Goal: Find specific page/section: Find specific page/section

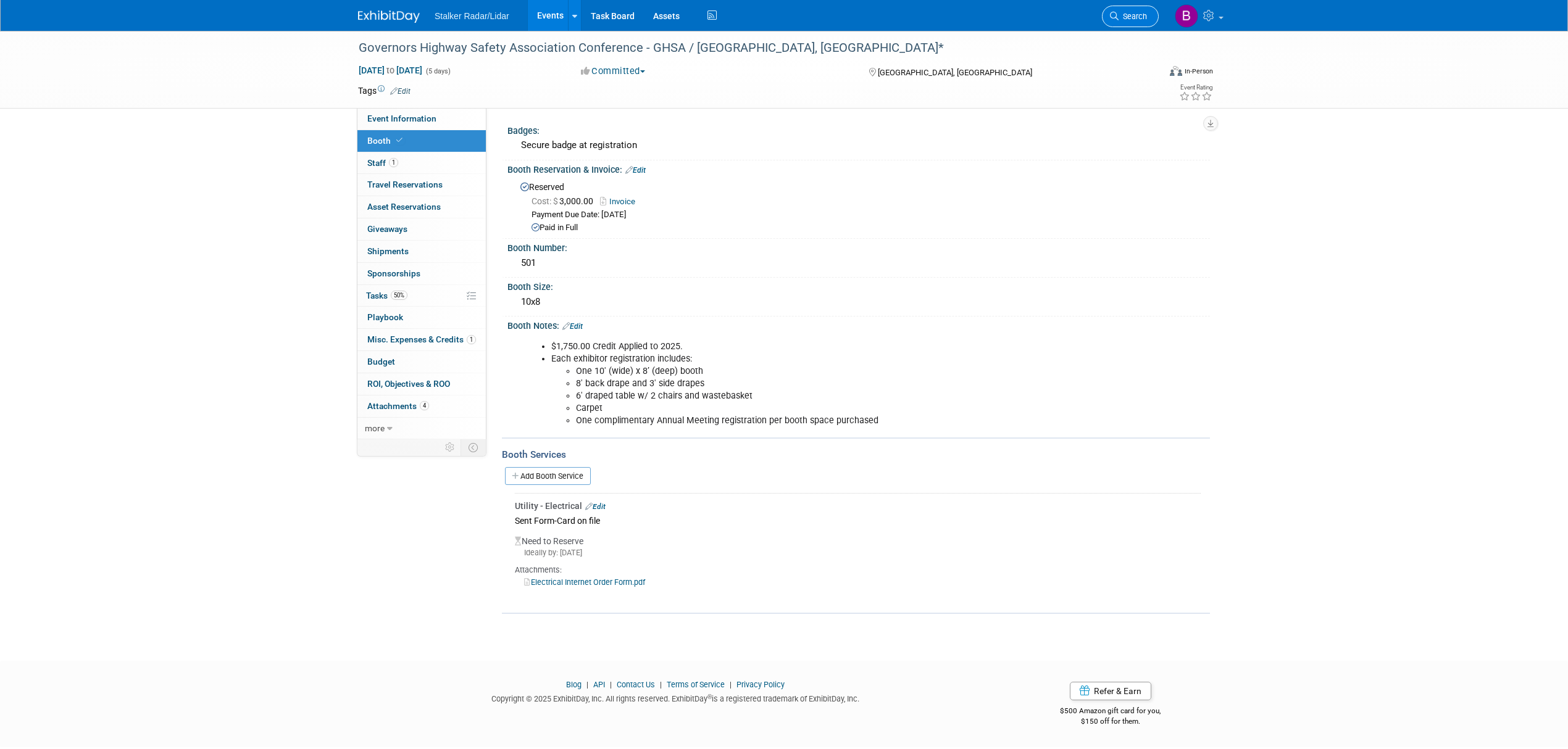
click at [1126, 18] on span "Search" at bounding box center [1133, 17] width 28 height 9
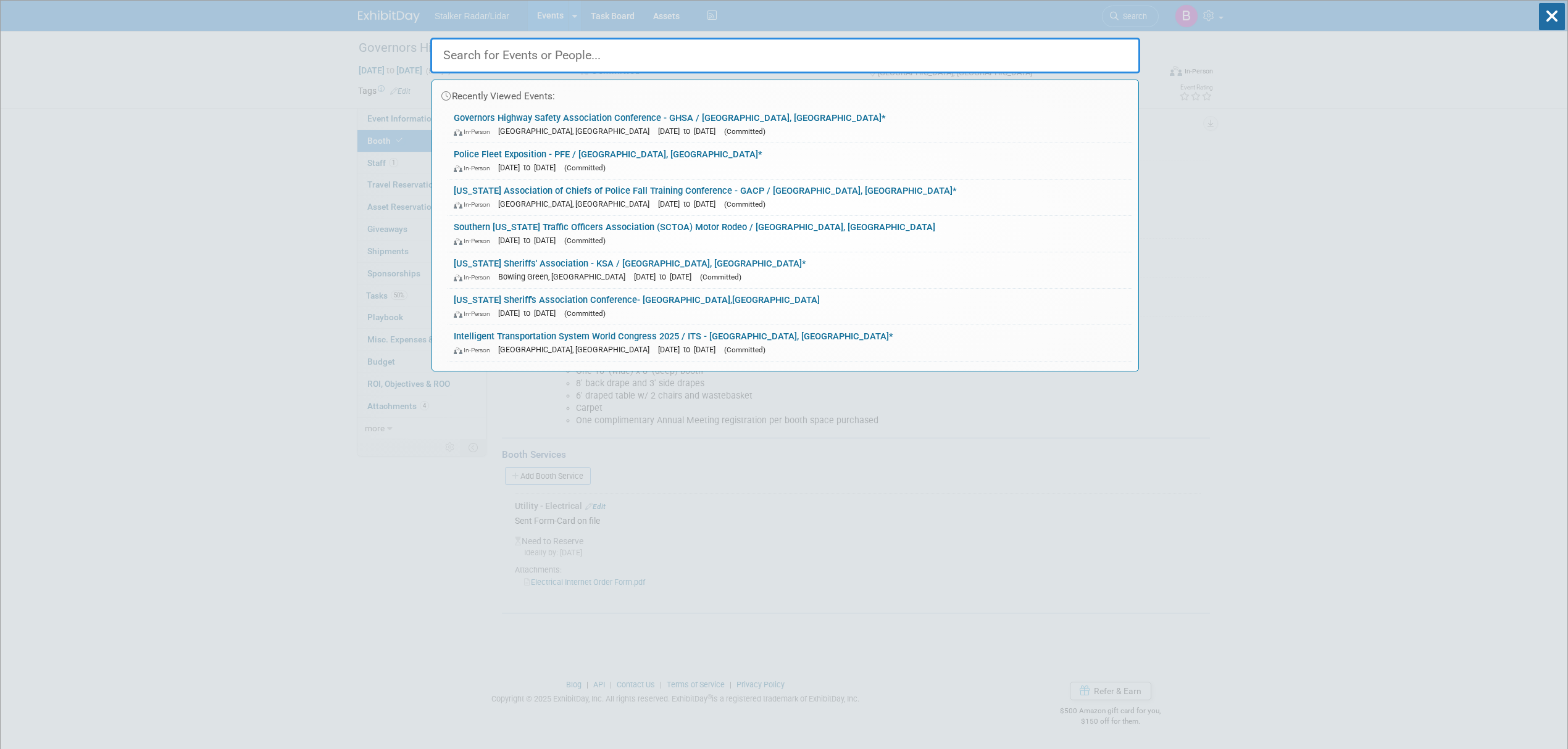
click at [532, 16] on div "Recently Viewed Events: Governors Highway Safety Association Conference - GHSA …" at bounding box center [785, 186] width 710 height 371
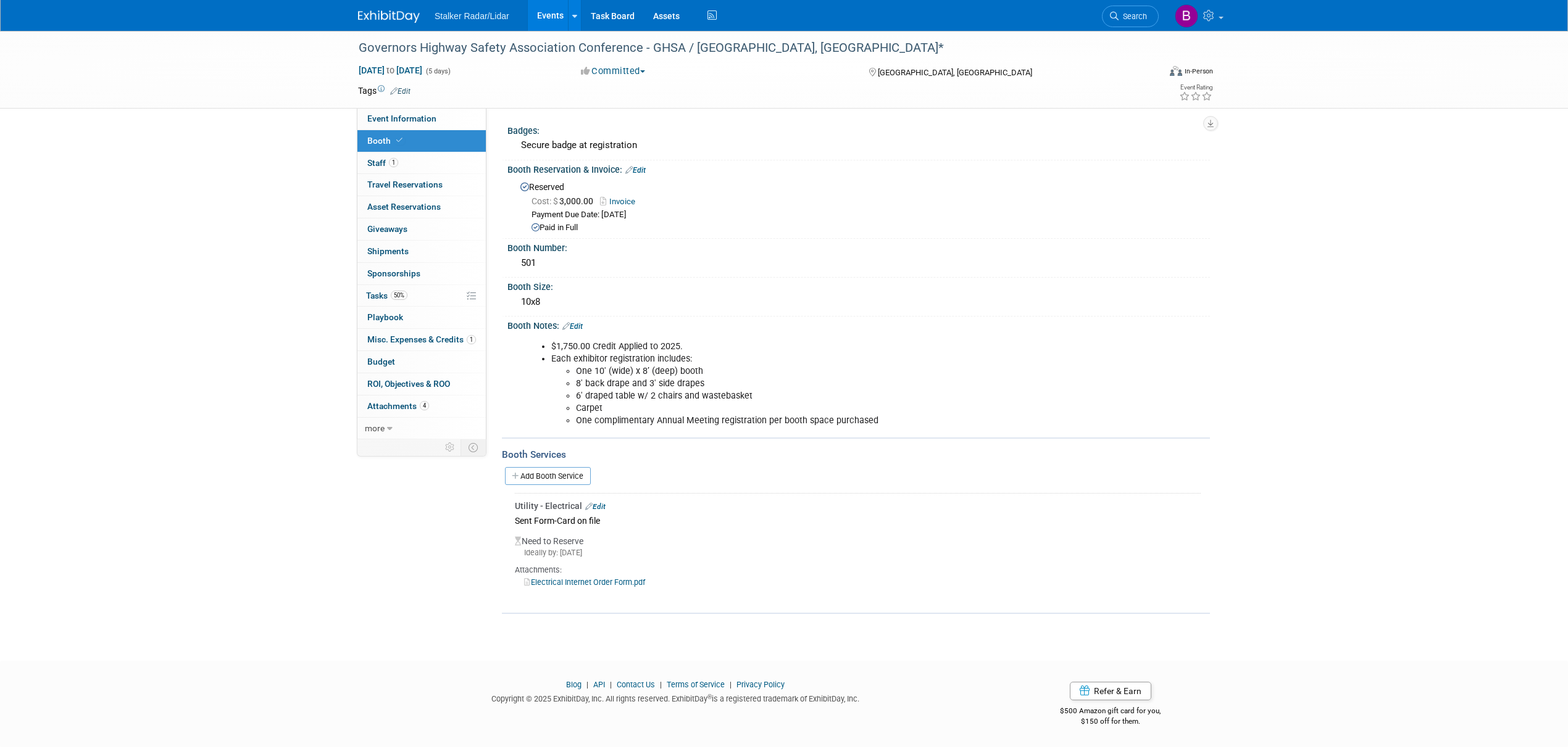
click at [537, 19] on link "Events" at bounding box center [550, 15] width 45 height 31
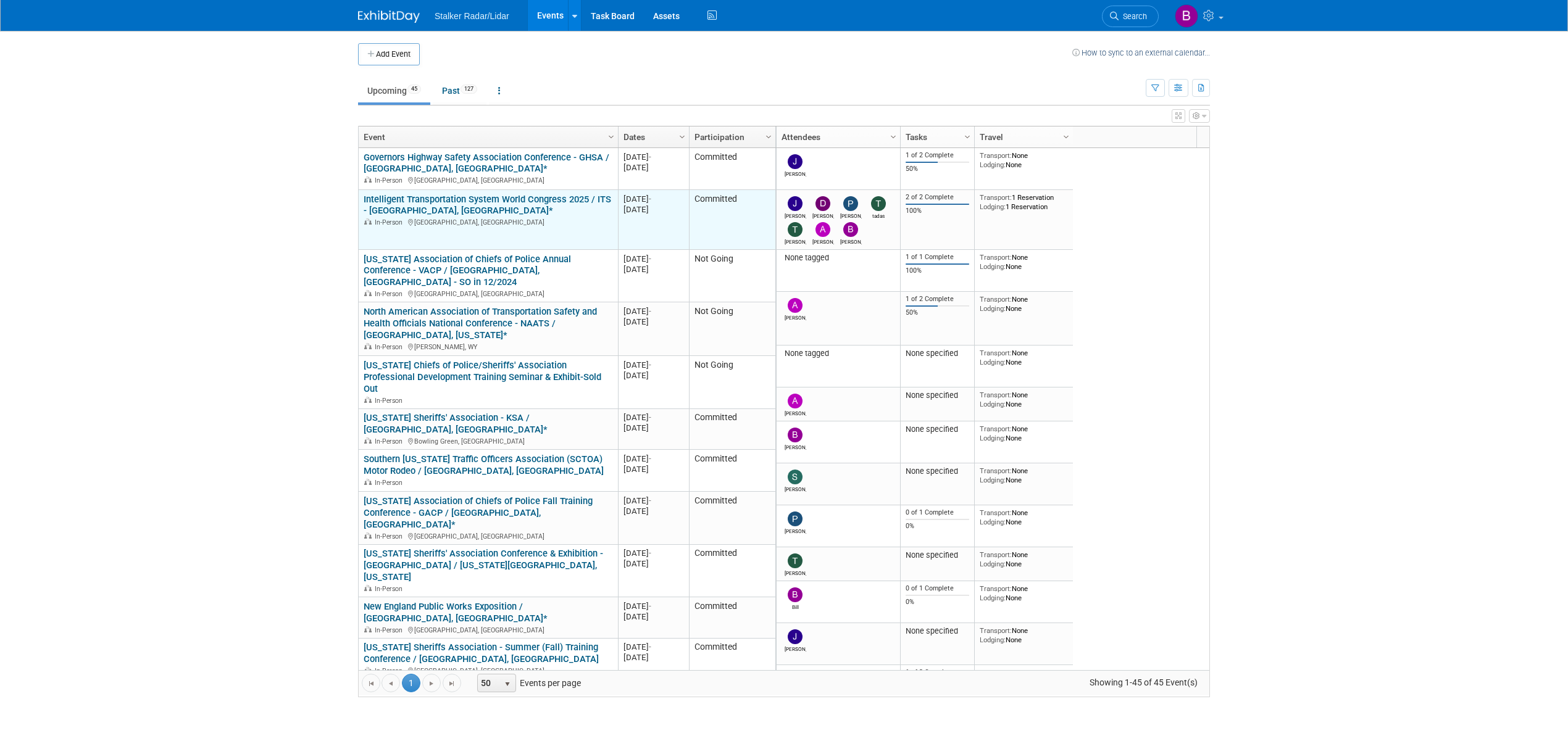
click at [521, 221] on div "In-Person Atlanta, GA" at bounding box center [488, 222] width 249 height 11
click at [484, 197] on link "Intelligent Transportation System World Congress 2025 / ITS - [GEOGRAPHIC_DATA]…" at bounding box center [487, 205] width 248 height 23
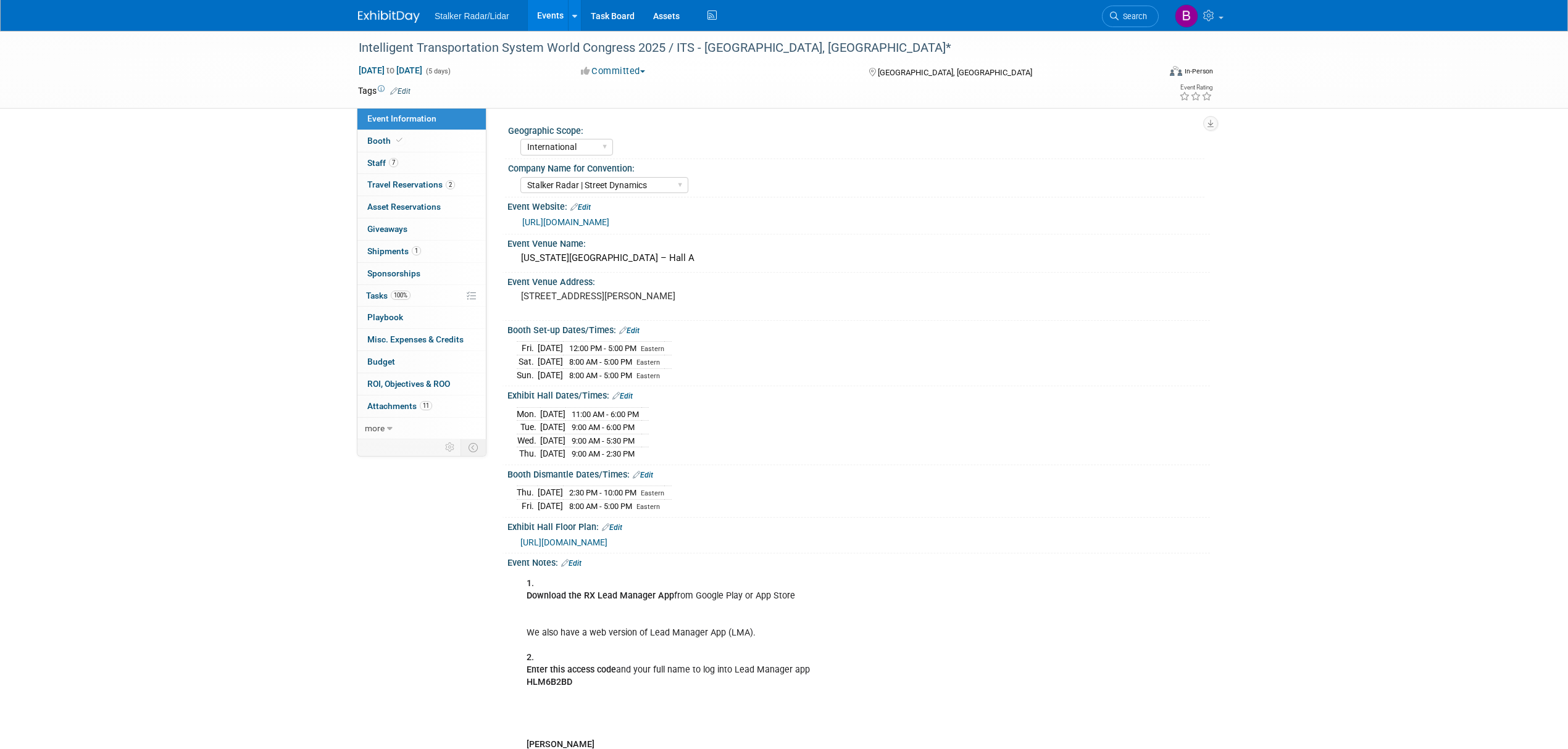
select select "International"
select select "Stalker Radar | Street Dynamics"
